Goal: Information Seeking & Learning: Learn about a topic

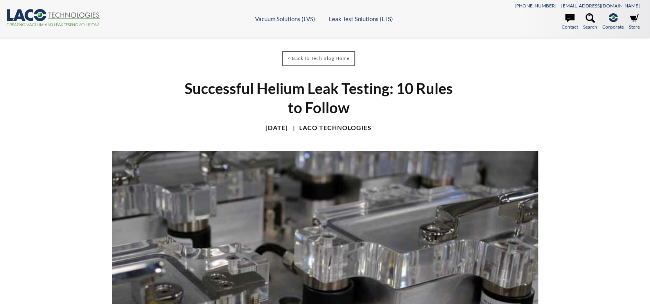
scroll to position [156, 0]
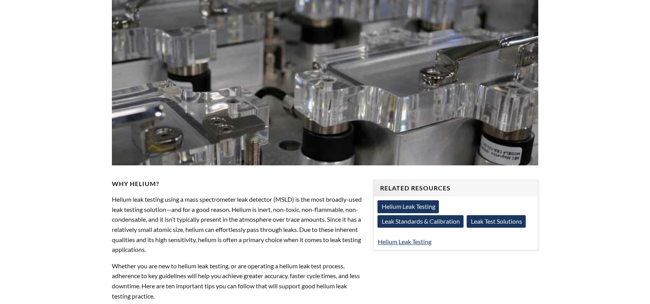
select select "Language Translate Widget"
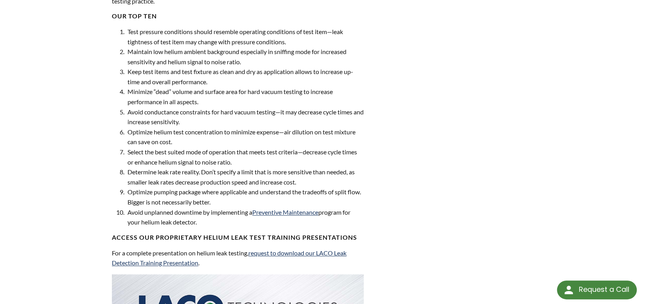
scroll to position [294, 0]
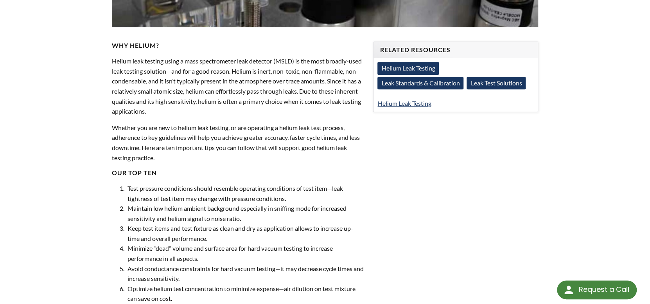
click at [398, 83] on link "Leak Standards & Calibration" at bounding box center [421, 83] width 86 height 13
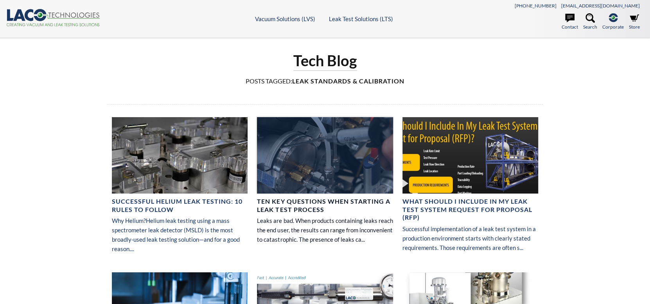
select select "Language Translate Widget"
click at [304, 199] on h4 "Ten Key Questions When Starting a Leak Test Process" at bounding box center [325, 205] width 136 height 16
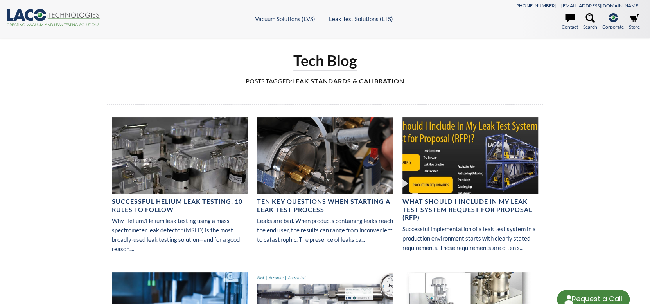
select select "Language Translate Widget"
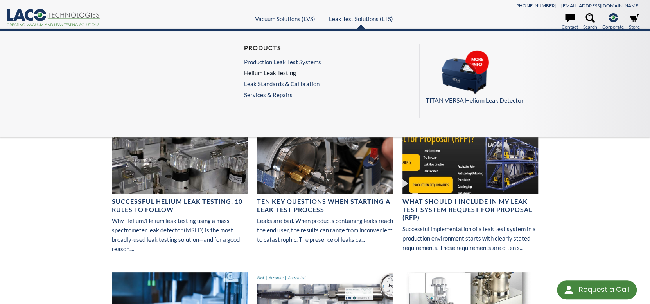
click at [265, 72] on link "Helium Leak Testing" at bounding box center [282, 72] width 77 height 7
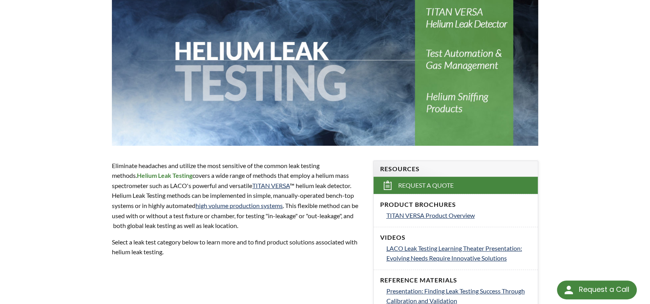
scroll to position [196, 0]
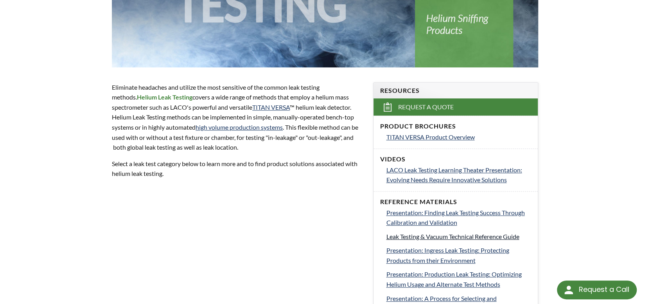
click at [402, 237] on span "Leak Testing & Vacuum Technical Reference Guide" at bounding box center [452, 235] width 133 height 7
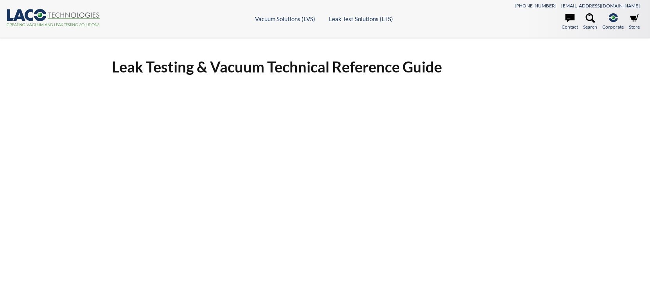
select select "Language Translate Widget"
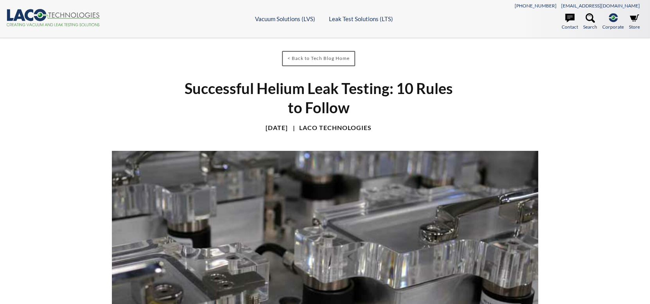
select select "Language Translate Widget"
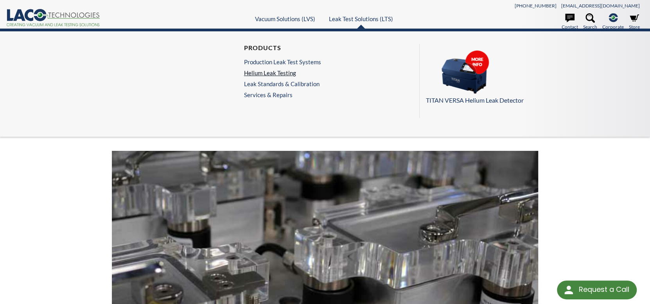
click at [270, 71] on link "Helium Leak Testing" at bounding box center [282, 72] width 77 height 7
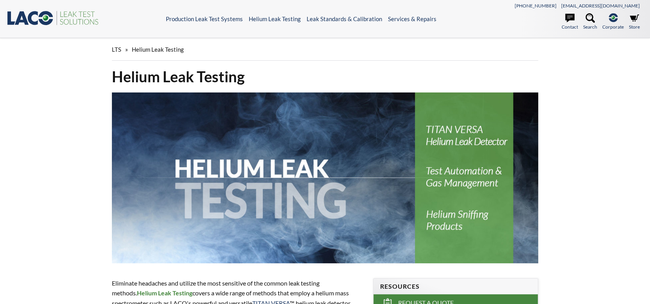
select select "Language Translate Widget"
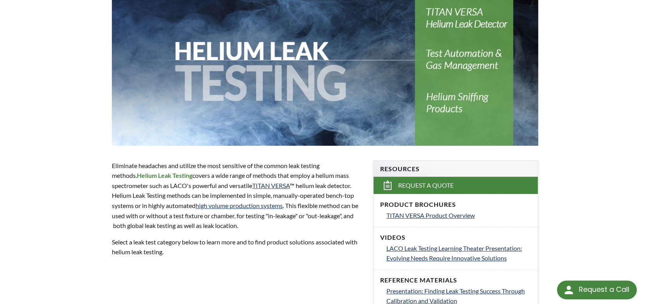
scroll to position [274, 0]
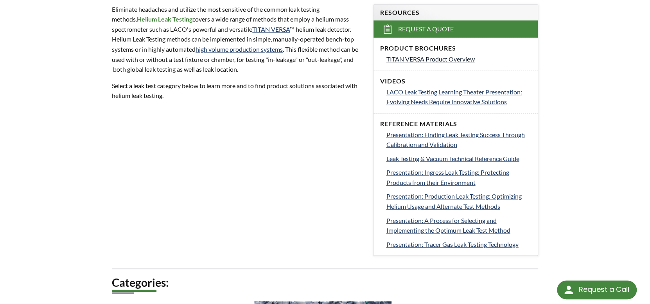
click at [418, 58] on span "TITAN VERSA Product Overview" at bounding box center [430, 58] width 88 height 7
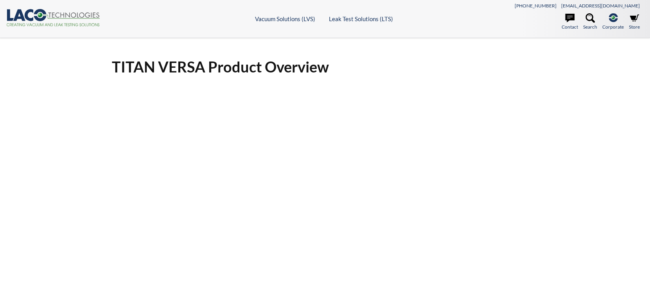
select select "Language Translate Widget"
